Goal: Check status: Check status

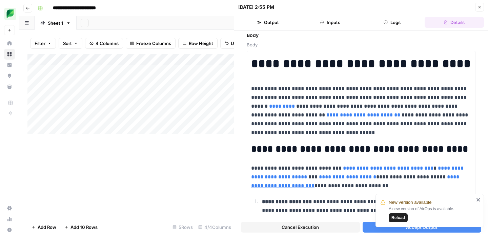
scroll to position [104, 0]
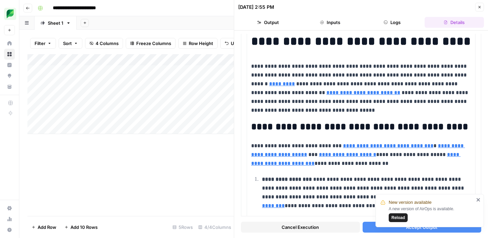
click at [399, 217] on span "Reload" at bounding box center [399, 218] width 14 height 6
